Goal: Obtain resource: Download file/media

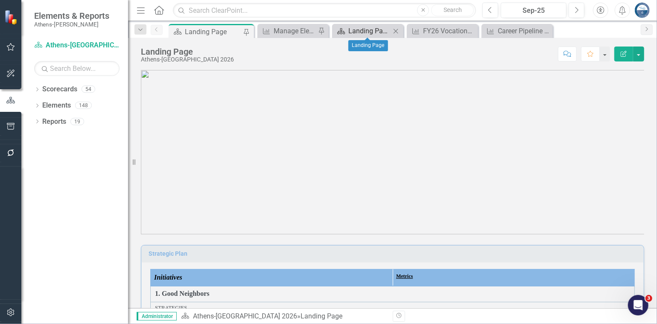
click at [368, 27] on div "Landing Page" at bounding box center [369, 31] width 42 height 11
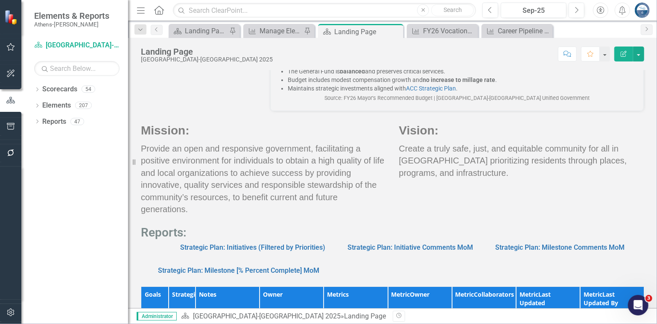
scroll to position [555, 0]
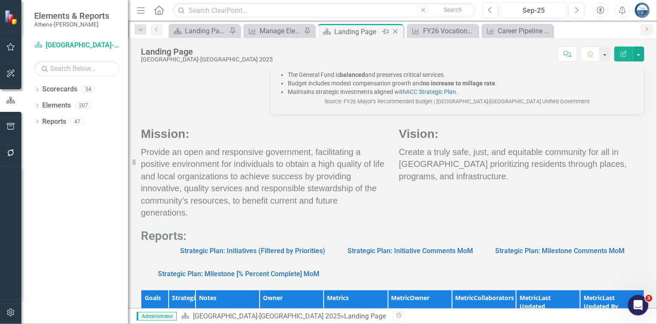
click at [396, 31] on icon "Close" at bounding box center [395, 31] width 9 height 7
click at [388, 31] on div "Landing Page" at bounding box center [385, 31] width 46 height 11
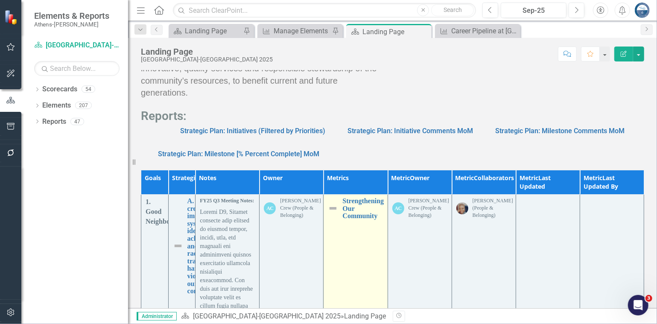
scroll to position [768, 0]
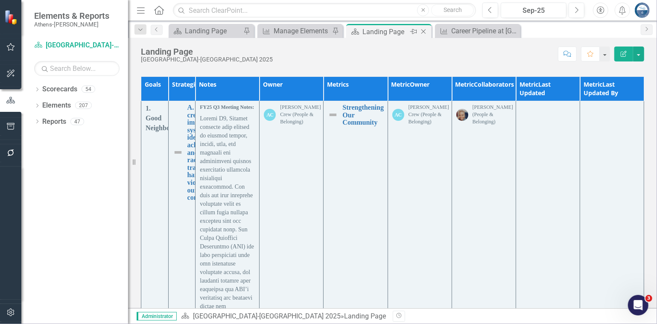
click at [424, 30] on icon "Close" at bounding box center [423, 31] width 9 height 7
drag, startPoint x: 425, startPoint y: 32, endPoint x: 417, endPoint y: 35, distance: 8.4
click at [0, 0] on icon "Close" at bounding box center [0, 0] width 0 height 0
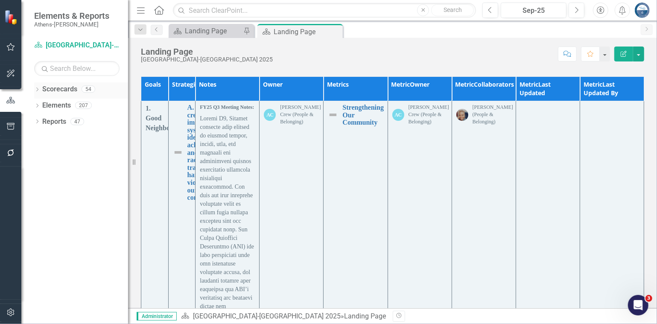
click at [38, 89] on icon "Dropdown" at bounding box center [37, 90] width 6 height 5
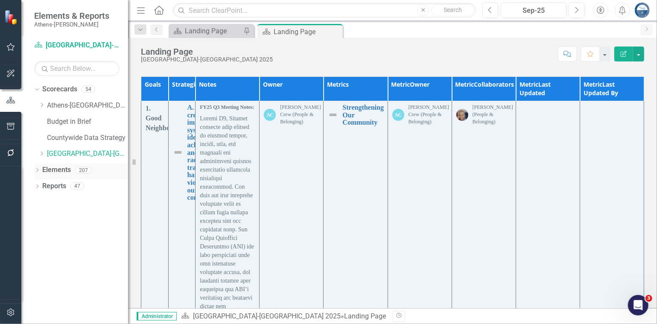
click at [37, 170] on icon "Dropdown" at bounding box center [37, 171] width 6 height 5
click at [65, 219] on link "Metric Metrics" at bounding box center [64, 219] width 35 height 10
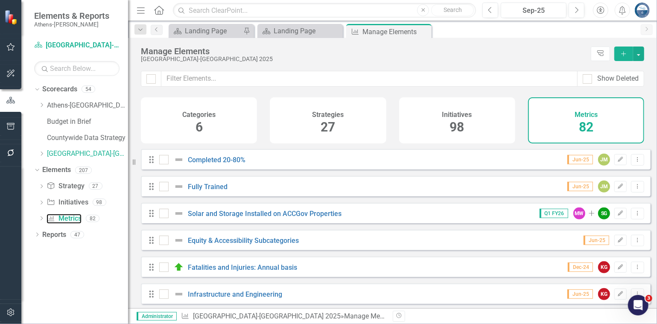
scroll to position [299, 0]
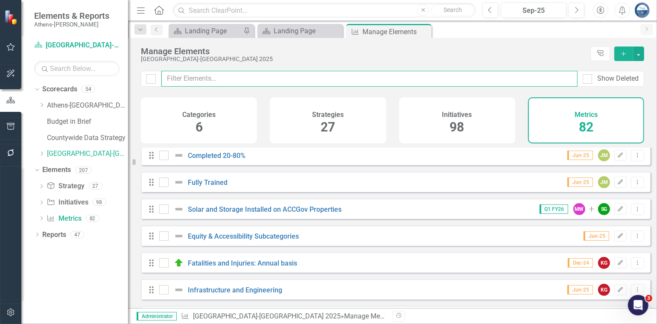
click at [234, 83] on input "text" at bounding box center [369, 79] width 416 height 16
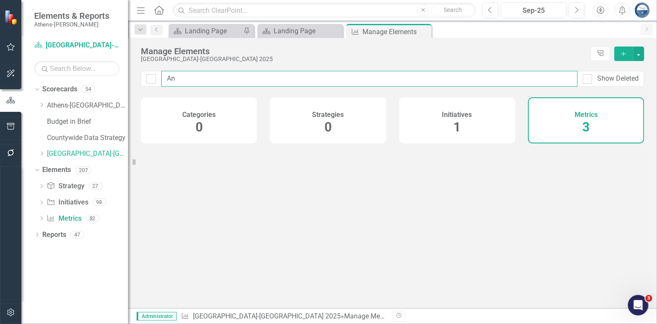
type input "[PERSON_NAME]"
checkbox input "false"
type input "Anal"
checkbox input "false"
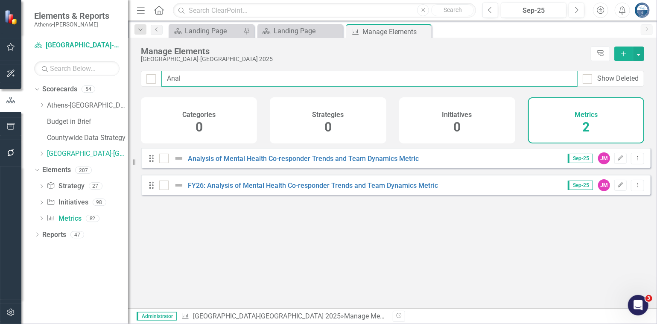
type input "Analy"
checkbox input "false"
type input "Analys"
checkbox input "false"
type input "Analysi"
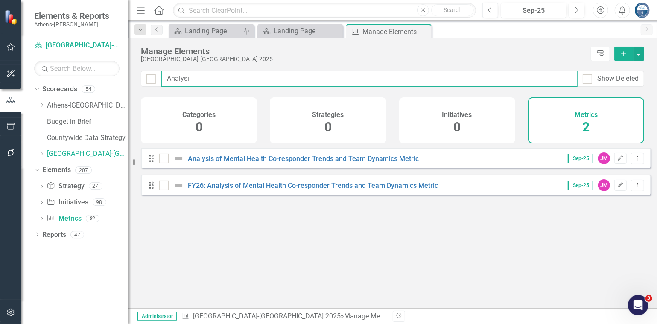
checkbox input "false"
type input "Analysis"
checkbox input "false"
type input "Analysis"
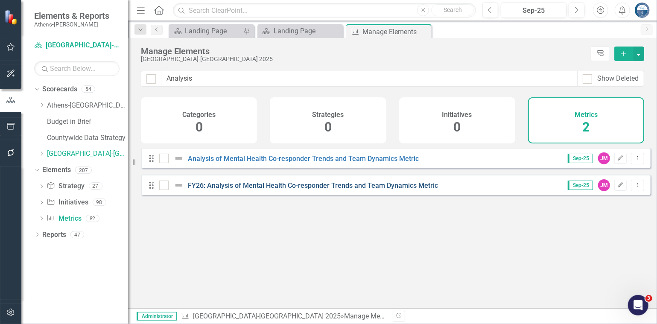
click at [282, 189] on link "FY26: Analysis of Mental Health Co-responder Trends and Team Dynamics Metric" at bounding box center [313, 185] width 250 height 8
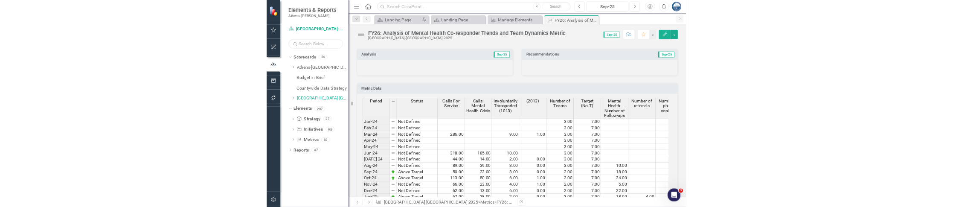
scroll to position [1297, 0]
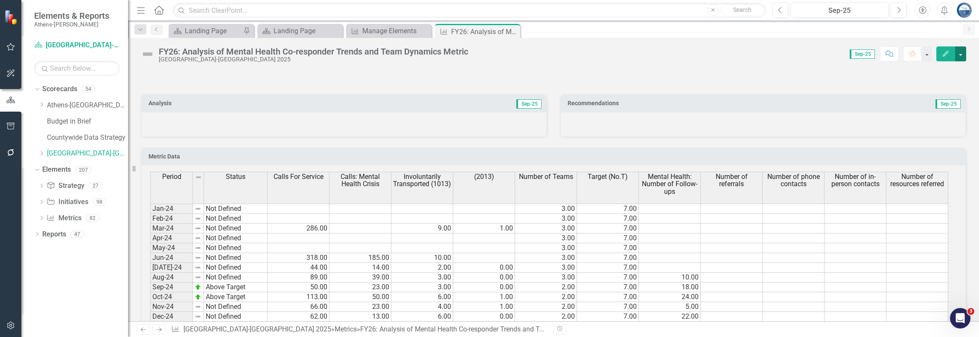
click at [656, 57] on button "button" at bounding box center [960, 54] width 11 height 15
click at [656, 163] on link "Excel Export to Excel" at bounding box center [928, 167] width 76 height 16
click at [618, 56] on div "Score: 0.00 Sep-25 Completed Comment Favorite Edit" at bounding box center [719, 54] width 494 height 15
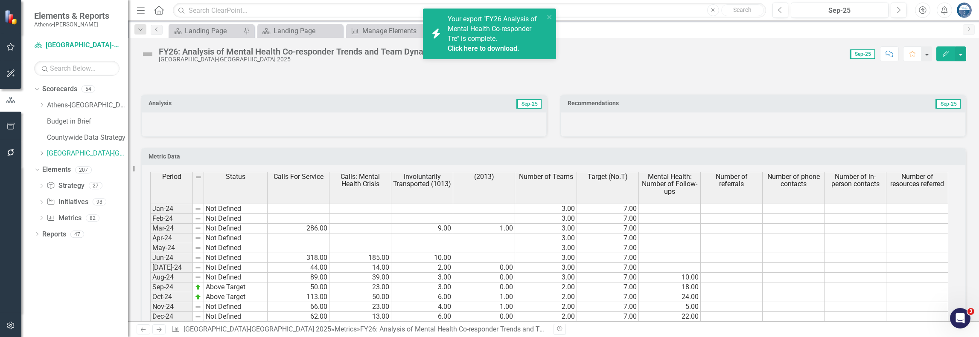
click at [475, 48] on link "Click here to download." at bounding box center [484, 48] width 72 height 8
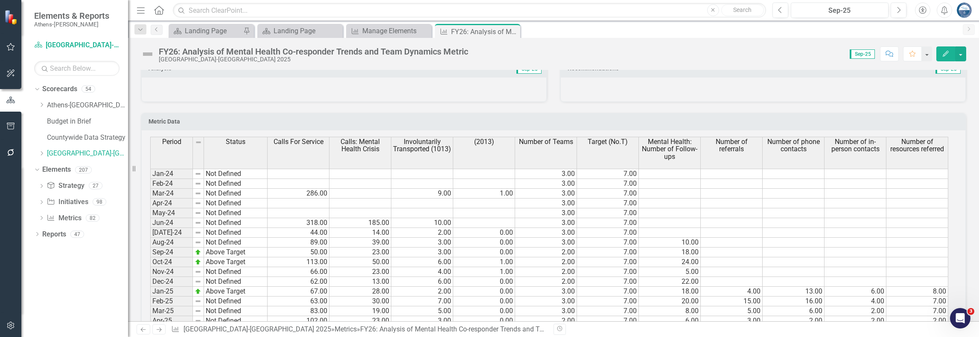
scroll to position [1320, 0]
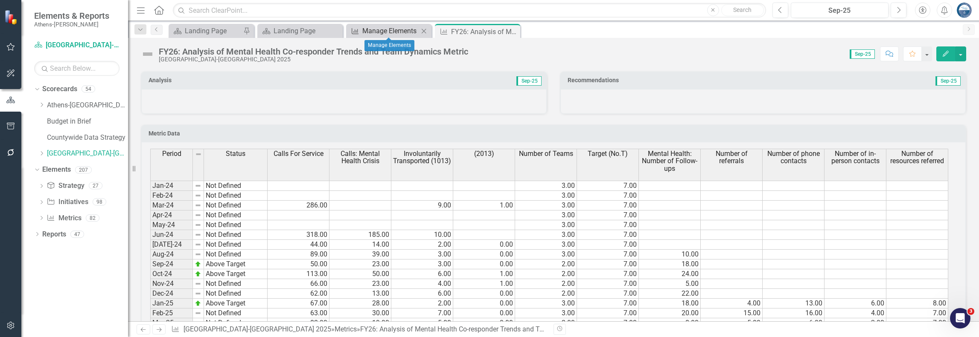
click at [388, 29] on div "Manage Elements" at bounding box center [390, 31] width 56 height 11
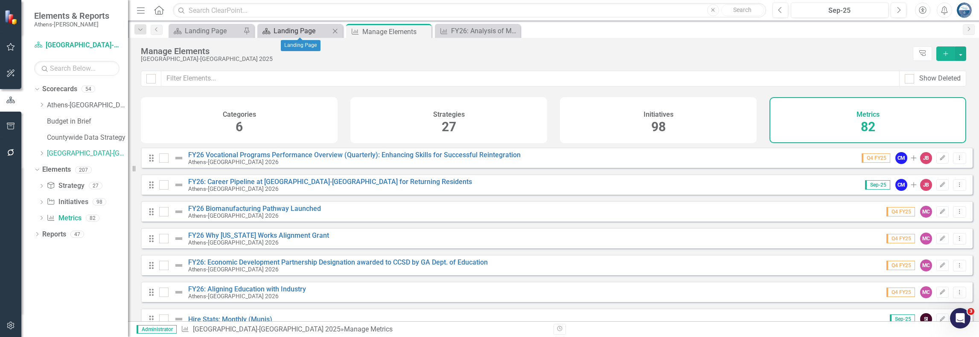
click at [293, 30] on div "Landing Page" at bounding box center [301, 31] width 56 height 11
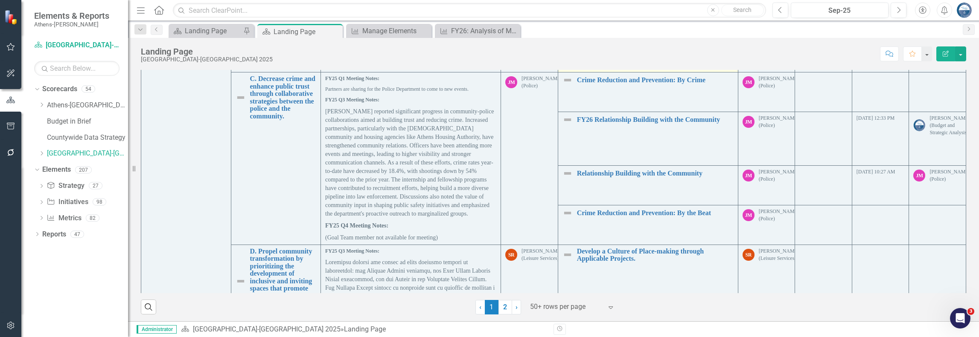
scroll to position [555, 0]
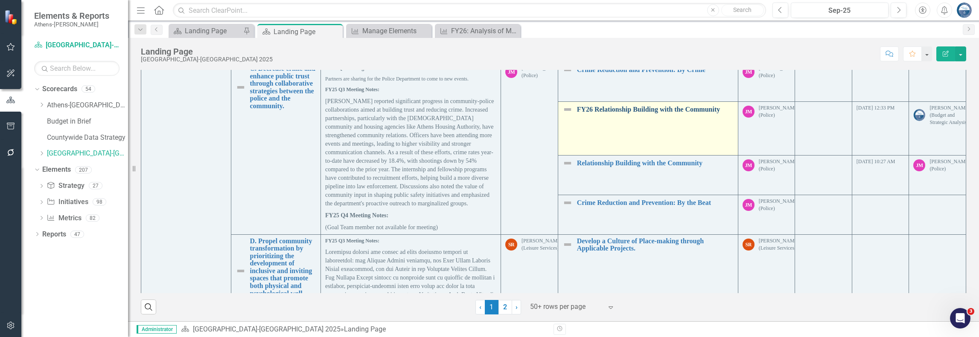
click at [611, 106] on link "FY26 Relationship Building with the Community" at bounding box center [655, 110] width 157 height 8
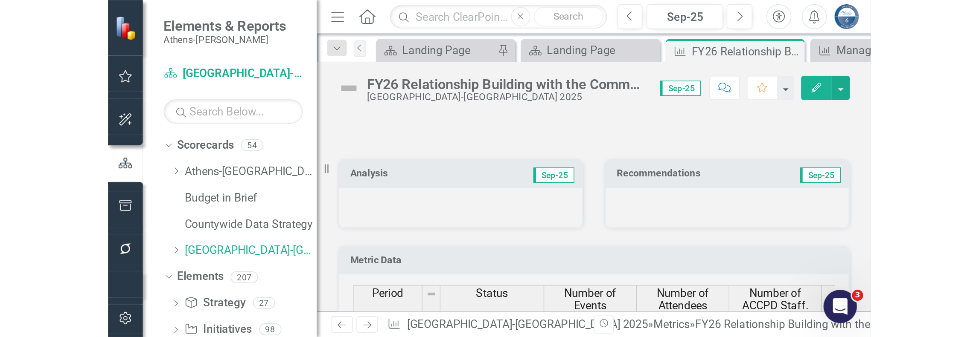
scroll to position [1396, 0]
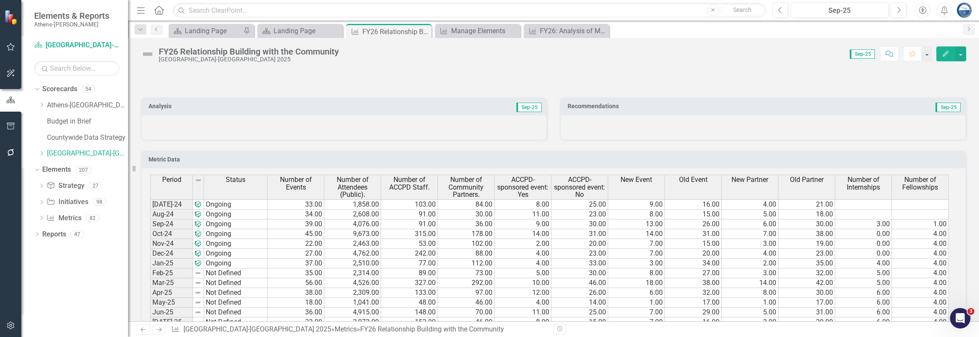
click at [653, 180] on th "New Event" at bounding box center [636, 187] width 57 height 25
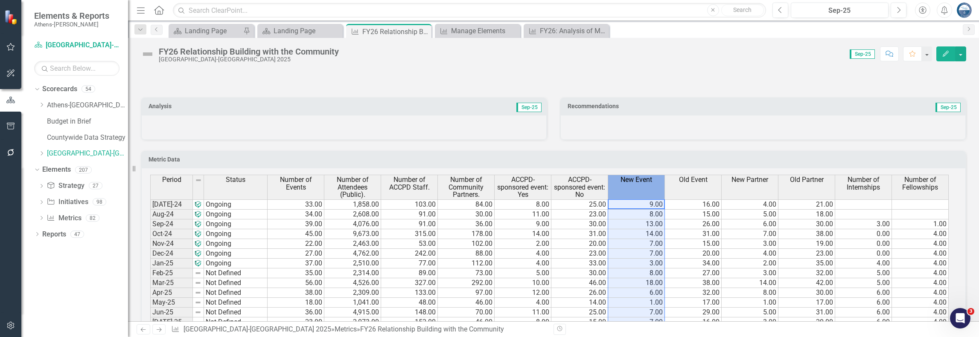
click at [653, 180] on th "New Event" at bounding box center [636, 187] width 57 height 25
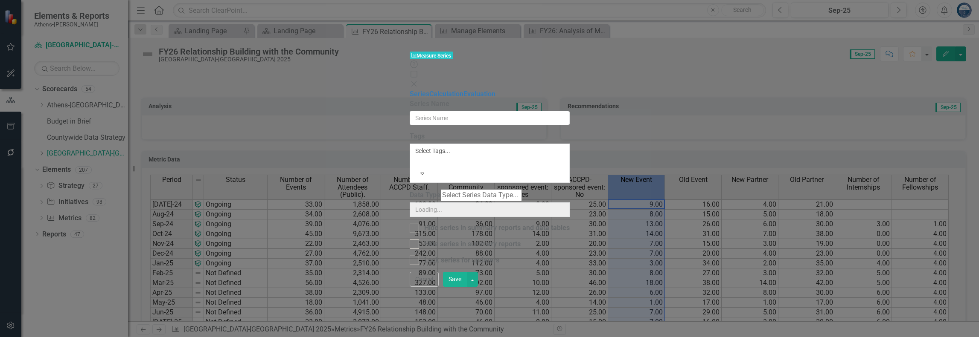
type input "New Event"
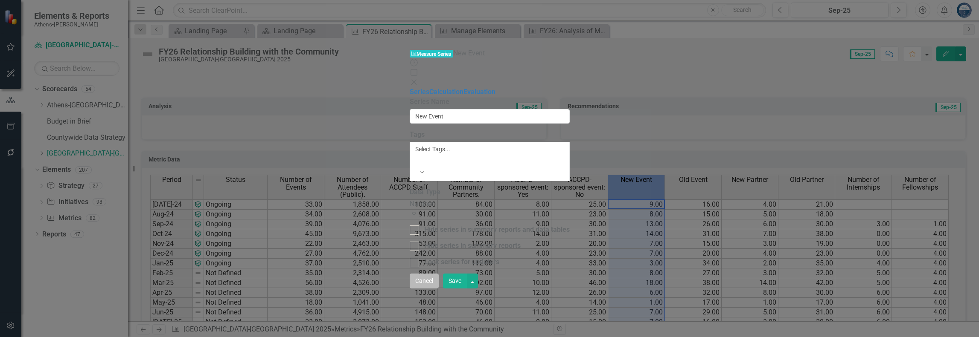
click at [439, 289] on button "Cancel" at bounding box center [424, 281] width 29 height 15
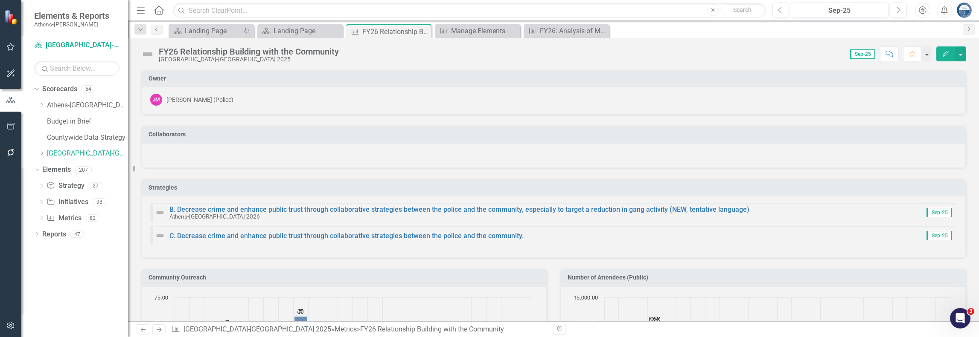
scroll to position [1396, 0]
